Goal: Task Accomplishment & Management: Use online tool/utility

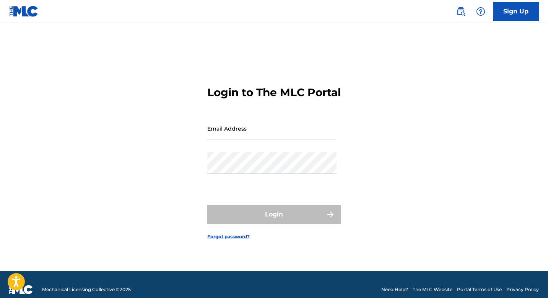
click at [234, 139] on input "Email Address" at bounding box center [271, 128] width 129 height 22
type input "[EMAIL_ADDRESS][DOMAIN_NAME]"
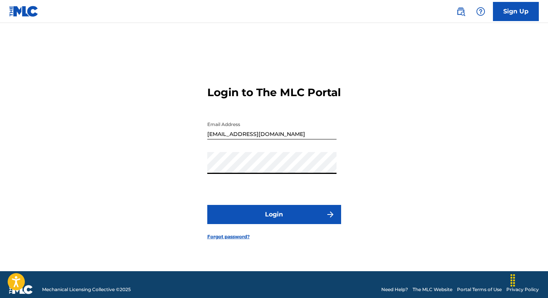
click at [276, 220] on button "Login" at bounding box center [274, 214] width 134 height 19
click at [280, 224] on button "Login" at bounding box center [274, 214] width 134 height 19
click at [264, 216] on button "Login" at bounding box center [274, 214] width 134 height 19
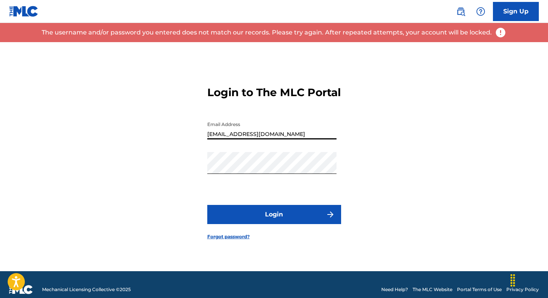
click at [252, 139] on input "[EMAIL_ADDRESS][DOMAIN_NAME]" at bounding box center [271, 128] width 129 height 22
click at [215, 139] on input "[EMAIL_ADDRESS][DOMAIN_NAME]" at bounding box center [271, 128] width 129 height 22
click at [155, 187] on div "Login to The MLC Portal Email Address mercadeo.marmaz@gmail.com Password Login …" at bounding box center [275, 156] width 536 height 229
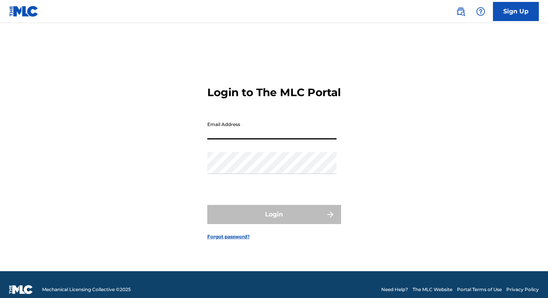
click at [221, 139] on input "Email Address" at bounding box center [271, 128] width 129 height 22
type input "[EMAIL_ADDRESS][DOMAIN_NAME]"
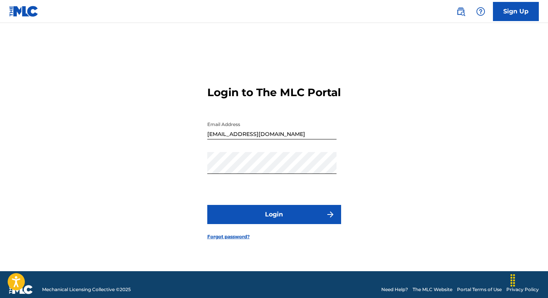
click at [249, 217] on button "Login" at bounding box center [274, 214] width 134 height 19
click at [241, 219] on button "Login" at bounding box center [274, 214] width 134 height 19
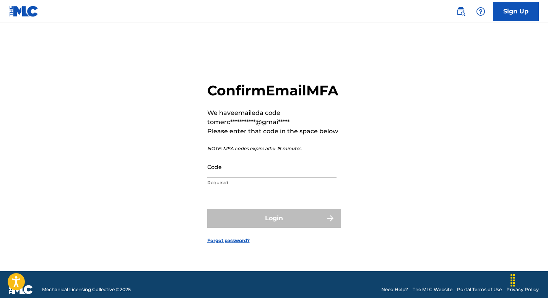
click at [233, 170] on input "Code" at bounding box center [271, 167] width 129 height 22
click at [275, 177] on input "Code" at bounding box center [271, 167] width 129 height 22
paste input "476718"
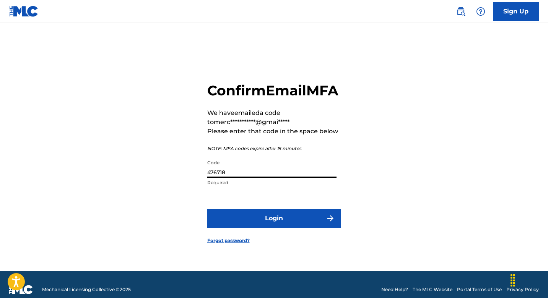
type input "476718"
click at [256, 227] on button "Login" at bounding box center [274, 217] width 134 height 19
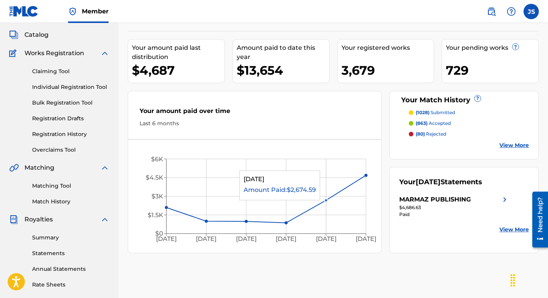
scroll to position [13, 0]
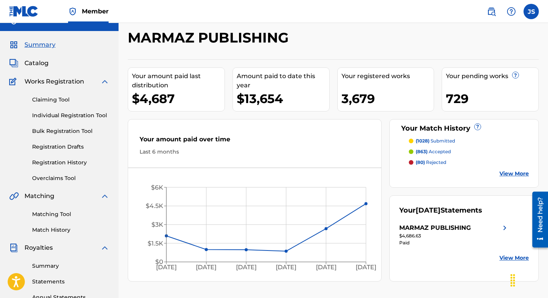
click at [38, 97] on link "Claiming Tool" at bounding box center [70, 100] width 77 height 8
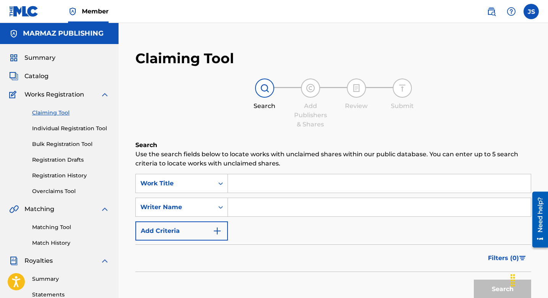
click at [264, 189] on input "Search Form" at bounding box center [379, 183] width 303 height 18
paste input "DISTINTOS"
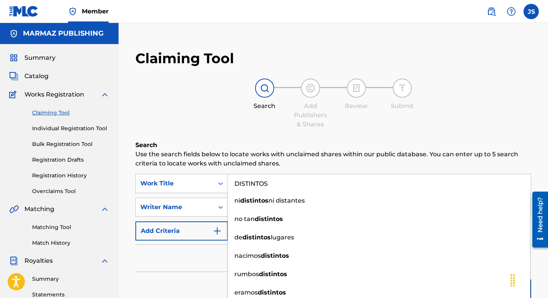
type input "DISTINTOS"
click at [221, 161] on p "Use the search fields below to locate works with unclaimed shares within our pu…" at bounding box center [333, 159] width 396 height 18
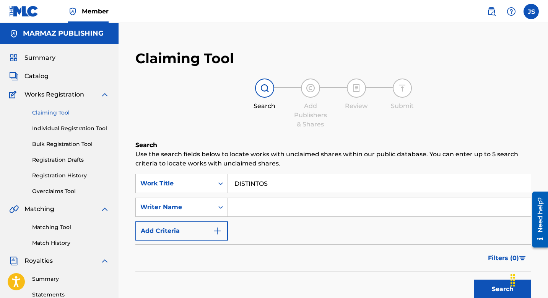
click at [241, 201] on input "Search Form" at bounding box center [379, 207] width 303 height 18
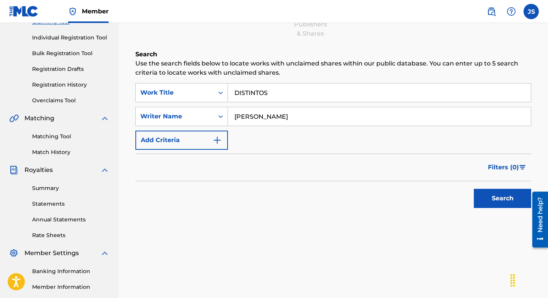
scroll to position [111, 0]
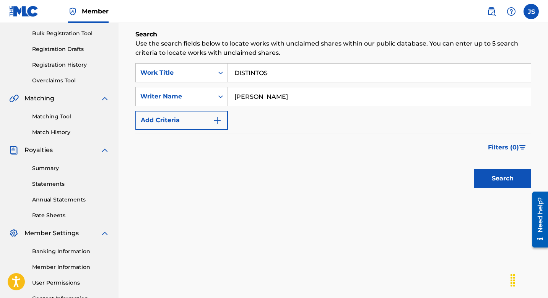
type input "[PERSON_NAME]"
click at [496, 172] on button "Search" at bounding box center [502, 178] width 57 height 19
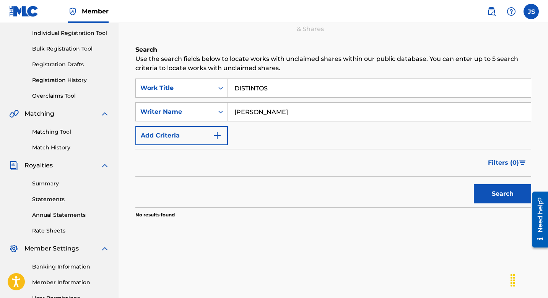
click at [206, 133] on button "Add Criteria" at bounding box center [181, 135] width 93 height 19
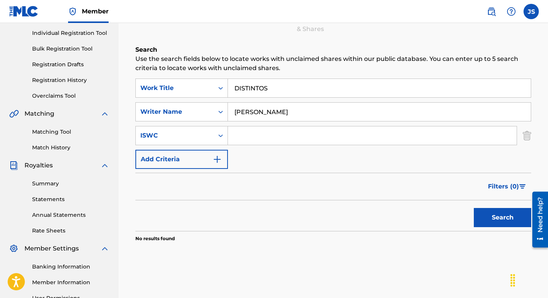
click at [298, 112] on input "[PERSON_NAME]" at bounding box center [379, 112] width 303 height 18
click at [485, 214] on button "Search" at bounding box center [502, 217] width 57 height 19
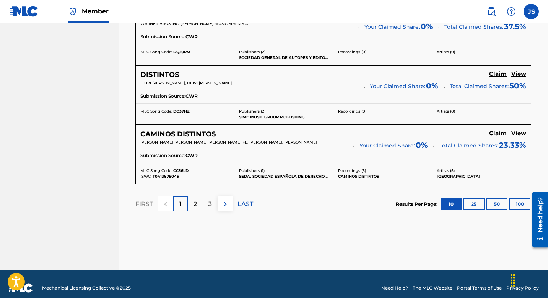
scroll to position [748, 0]
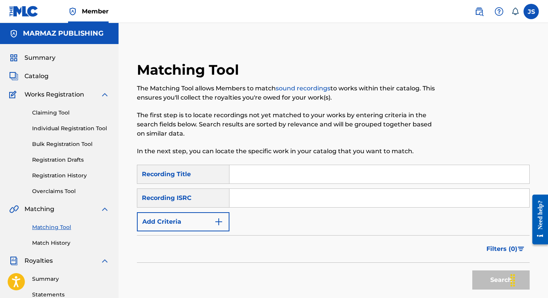
click at [264, 180] on input "Search Form" at bounding box center [380, 174] width 300 height 18
paste input "476718"
type input "476718"
click at [266, 191] on input "Search Form" at bounding box center [380, 198] width 300 height 18
click at [262, 177] on input "Search Form" at bounding box center [380, 174] width 300 height 18
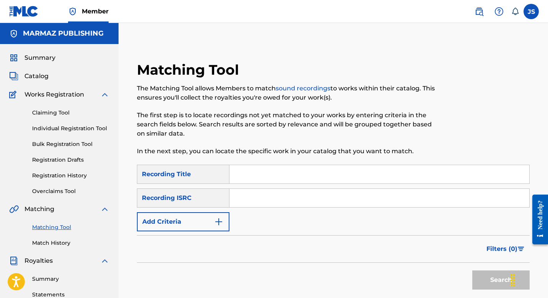
paste input "DISTINTOS"
type input "DISTINTOS"
click at [172, 216] on button "Add Criteria" at bounding box center [183, 221] width 93 height 19
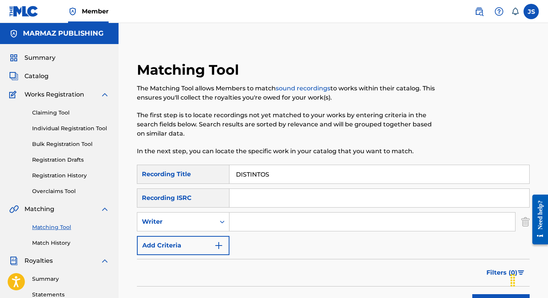
click at [290, 219] on input "Search Form" at bounding box center [373, 221] width 286 height 18
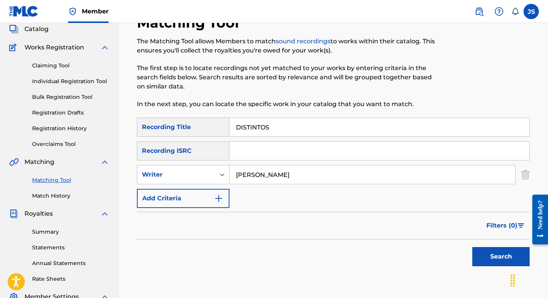
scroll to position [63, 0]
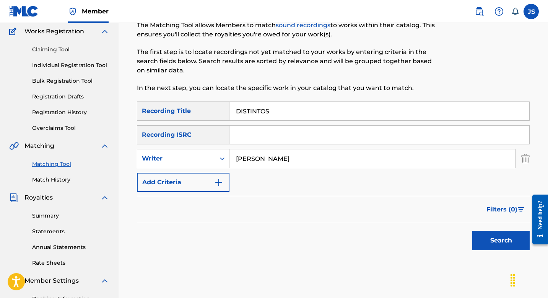
type input "[PERSON_NAME]"
click at [509, 244] on button "Search" at bounding box center [500, 240] width 57 height 19
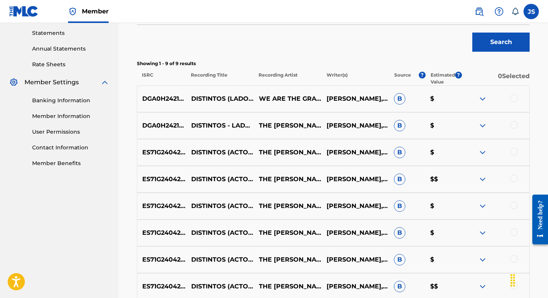
scroll to position [259, 0]
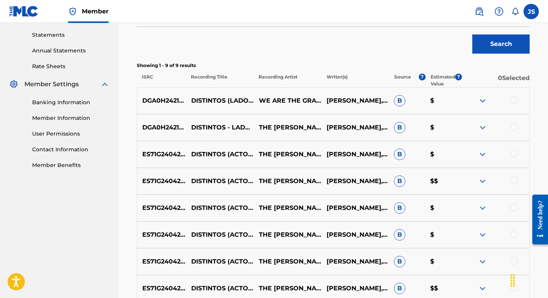
click at [513, 101] on div at bounding box center [514, 100] width 8 height 8
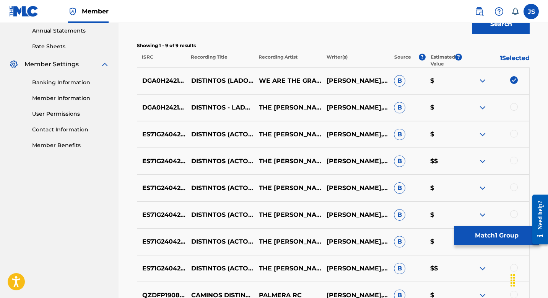
scroll to position [282, 0]
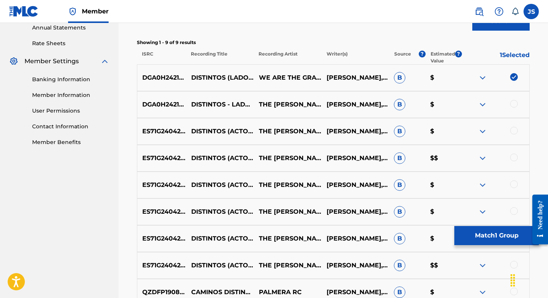
click at [513, 101] on div at bounding box center [514, 104] width 8 height 8
click at [514, 129] on div at bounding box center [514, 131] width 8 height 8
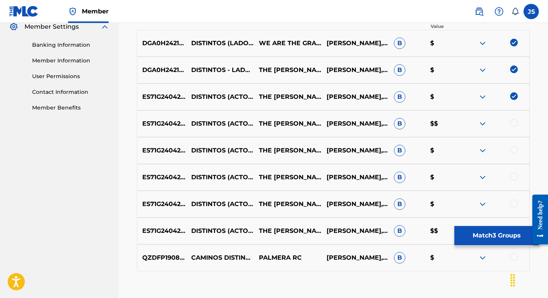
click at [514, 124] on div at bounding box center [514, 123] width 8 height 8
click at [514, 144] on div "ES71G2404265 DISTINTOS (ACTO II: QUE DISTINTOS SOMOS TU Y YO) THE MILLS ALVARO …" at bounding box center [333, 150] width 393 height 27
click at [514, 151] on div at bounding box center [514, 150] width 8 height 8
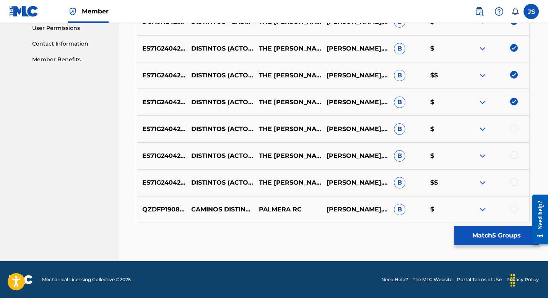
click at [512, 129] on div at bounding box center [514, 128] width 8 height 8
click at [511, 160] on div "ES71G2404265 DISTINTOS (ACTO II: QUE DISTINTOS SOMOS TU Y YO) THE MILLS ALVARO …" at bounding box center [333, 155] width 393 height 27
click at [511, 158] on div at bounding box center [514, 155] width 8 height 8
click at [513, 183] on div at bounding box center [514, 182] width 8 height 8
click at [516, 211] on div at bounding box center [514, 209] width 8 height 8
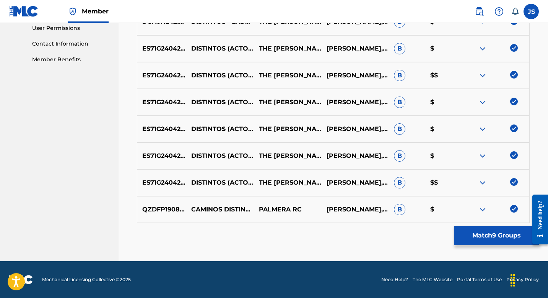
click at [514, 210] on img at bounding box center [514, 209] width 8 height 8
click at [472, 237] on button "Match 8 Groups" at bounding box center [496, 235] width 85 height 19
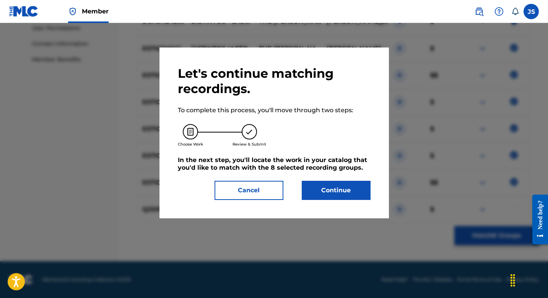
click at [305, 196] on button "Continue" at bounding box center [336, 190] width 69 height 19
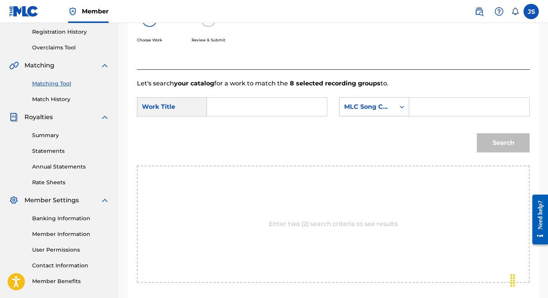
scroll to position [0, 0]
